Goal: Task Accomplishment & Management: Use online tool/utility

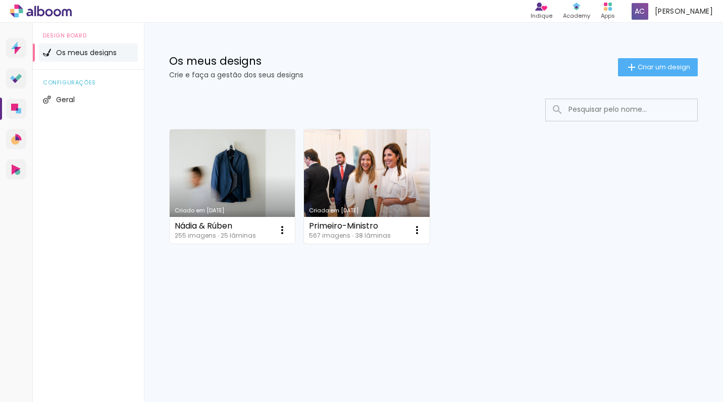
click at [331, 184] on link "[PERSON_NAME] [DATE]" at bounding box center [366, 186] width 125 height 114
